Goal: Find specific page/section: Find specific page/section

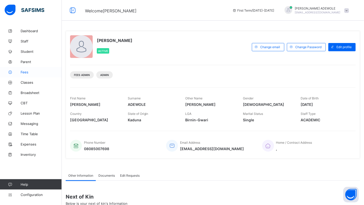
click at [24, 71] on span "Fees" at bounding box center [41, 72] width 41 height 4
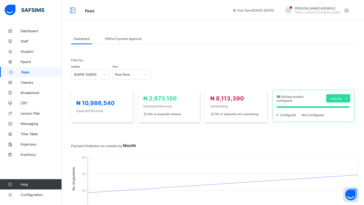
click at [180, 87] on div "₦ 10,986,540 Expected Revenue ₦ 2,873,150 Generated Revenue 26 % of expected re…" at bounding box center [213, 106] width 284 height 43
click at [177, 88] on div "₦ 10,986,540 Expected Revenue ₦ 2,873,150 Generated Revenue 26 % of expected re…" at bounding box center [213, 106] width 284 height 43
click at [144, 81] on div "Filter by : Session [DATE]-[DATE] Term First Term" at bounding box center [213, 69] width 284 height 32
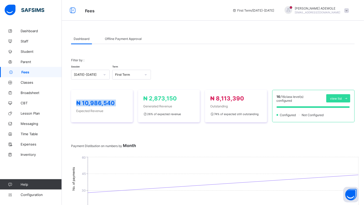
click at [144, 81] on div "Filter by : Session [DATE]-[DATE] Term First Term" at bounding box center [213, 69] width 284 height 32
drag, startPoint x: 83, startPoint y: 37, endPoint x: 111, endPoint y: 28, distance: 29.4
drag, startPoint x: 111, startPoint y: 28, endPoint x: 83, endPoint y: 21, distance: 29.1
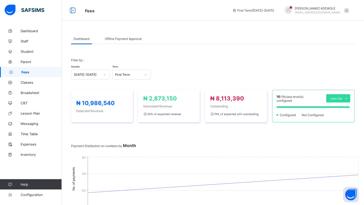
click at [32, 195] on span "Configuration" at bounding box center [41, 195] width 41 height 4
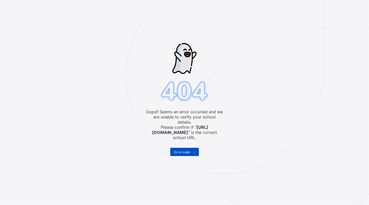
click at [183, 150] on span "Go to Login" at bounding box center [182, 152] width 17 height 4
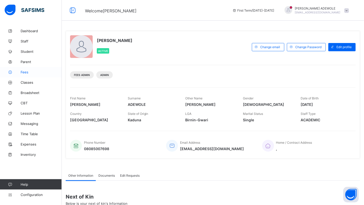
click at [27, 73] on span "Fees" at bounding box center [41, 72] width 41 height 4
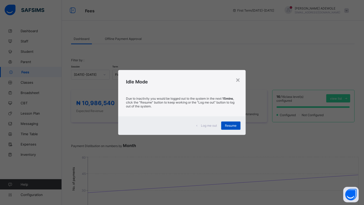
click at [237, 125] on span "Resume" at bounding box center [231, 126] width 12 height 4
